Goal: Communication & Community: Answer question/provide support

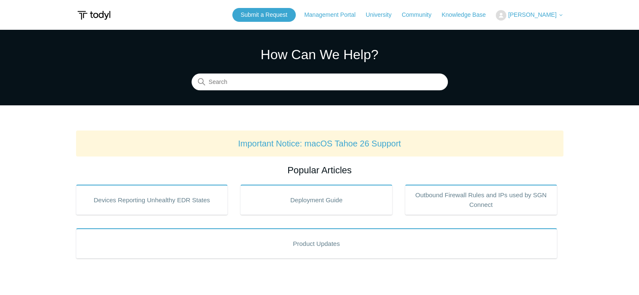
click at [521, 14] on span "[PERSON_NAME]" at bounding box center [532, 14] width 48 height 7
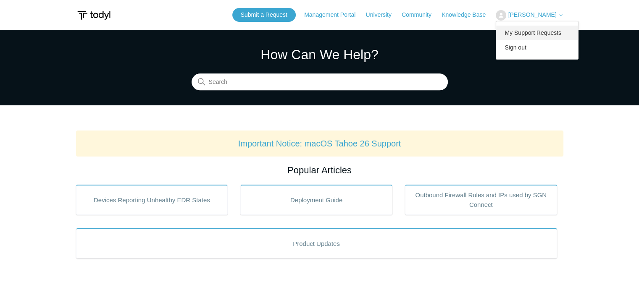
click at [531, 31] on link "My Support Requests" at bounding box center [537, 33] width 82 height 15
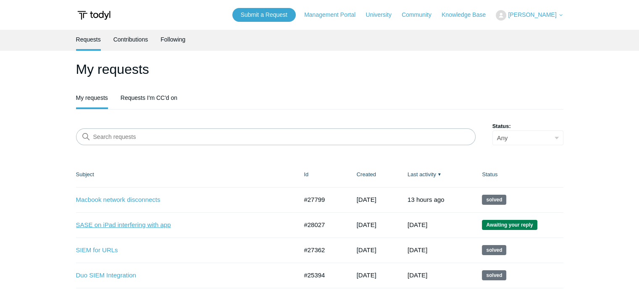
click at [114, 224] on link "SASE on iPad interfering with app" at bounding box center [180, 226] width 209 height 10
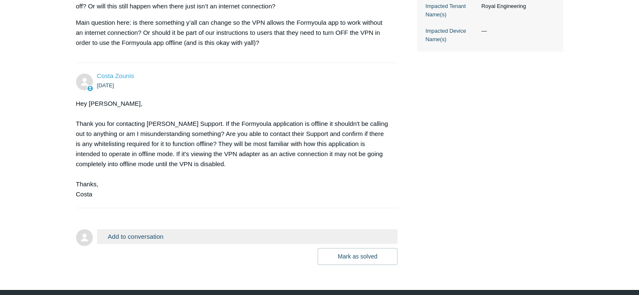
scroll to position [336, 0]
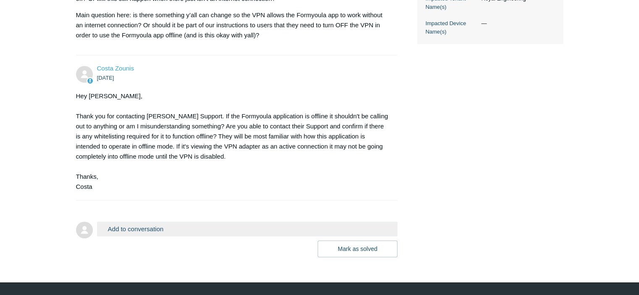
click at [161, 229] on button "Add to conversation" at bounding box center [247, 229] width 301 height 15
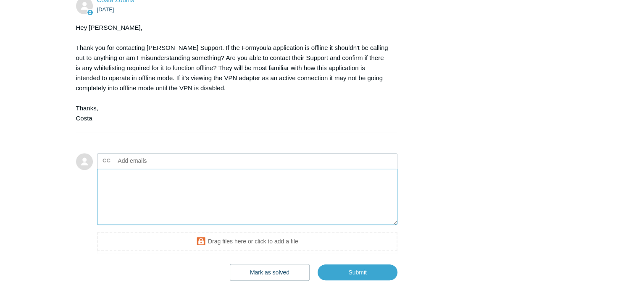
scroll to position [407, 0]
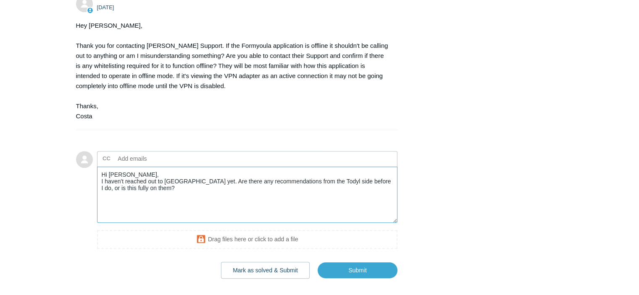
click at [348, 182] on textarea "Hi Costa, I haven't reached out to Formyoula yet. Are there any recommendations…" at bounding box center [247, 195] width 301 height 57
type textarea "Hi Costa, I haven't reached out to Formyoula yet. Are there any recommendations…"
click at [370, 272] on input "Submit" at bounding box center [358, 271] width 80 height 17
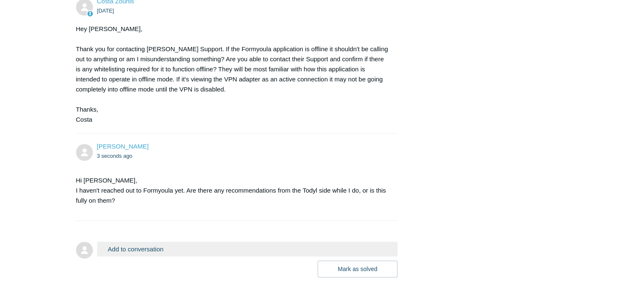
scroll to position [444, 0]
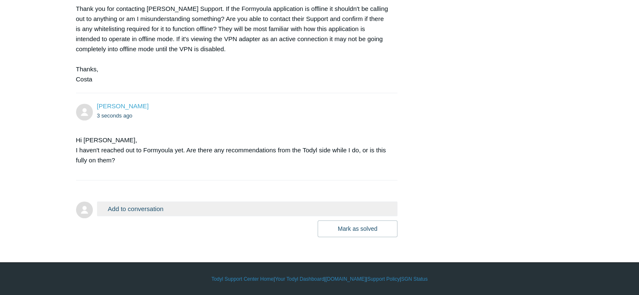
click at [174, 216] on button "Add to conversation" at bounding box center [247, 209] width 301 height 15
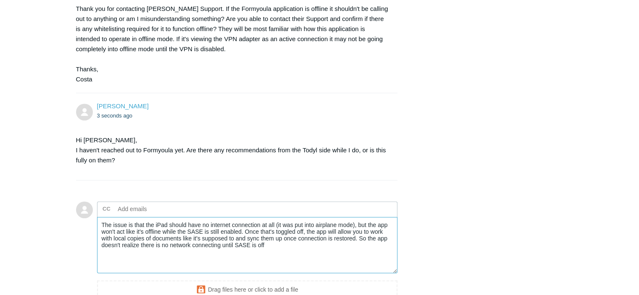
click at [368, 238] on textarea "The issue is that the iPad should have no internet connection at all (it was pu…" at bounding box center [247, 245] width 301 height 57
click at [241, 245] on textarea "The issue is that the iPad should have no internet connection at all (it was pu…" at bounding box center [247, 245] width 301 height 57
click at [303, 247] on textarea "The issue is that the iPad should have no internet connection at all (it was pu…" at bounding box center [247, 245] width 301 height 57
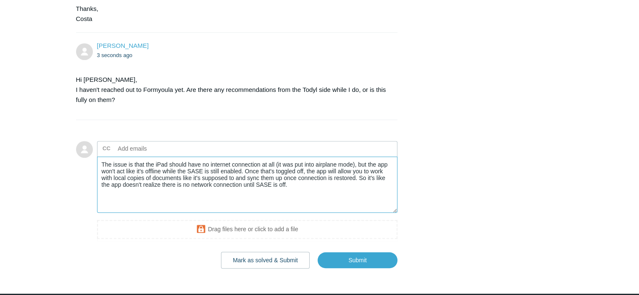
scroll to position [504, 0]
type textarea "The issue is that the iPad should have no internet connection at all (it was pu…"
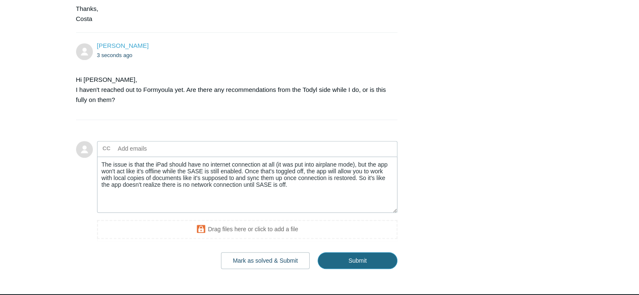
click at [343, 262] on input "Submit" at bounding box center [358, 261] width 80 height 17
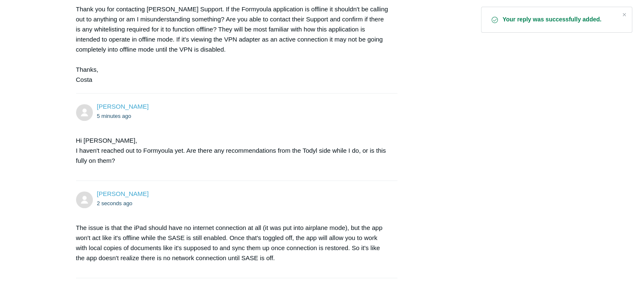
scroll to position [541, 0]
